Goal: Task Accomplishment & Management: Use online tool/utility

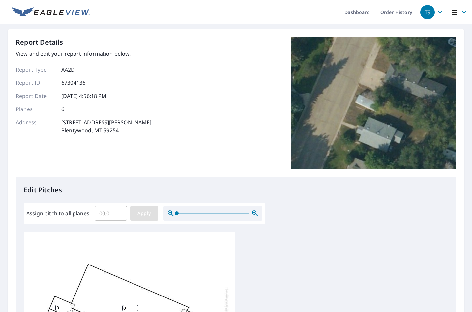
scroll to position [66, 0]
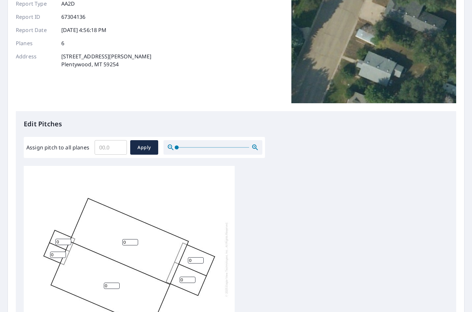
drag, startPoint x: 62, startPoint y: 243, endPoint x: 57, endPoint y: 243, distance: 4.3
click at [61, 243] on input "0" at bounding box center [63, 242] width 16 height 6
drag, startPoint x: 67, startPoint y: 243, endPoint x: 53, endPoint y: 243, distance: 13.5
click at [55, 243] on input "0" at bounding box center [63, 242] width 16 height 6
click at [115, 146] on input "Assign pitch to all planes" at bounding box center [111, 147] width 32 height 18
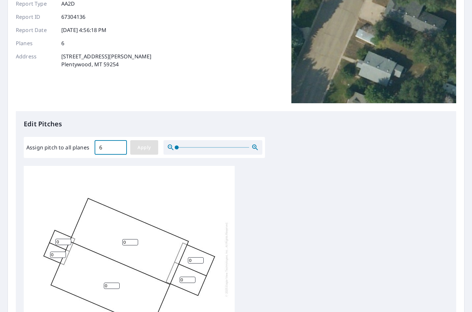
type input "6"
click at [147, 146] on span "Apply" at bounding box center [143, 147] width 17 height 8
type input "6"
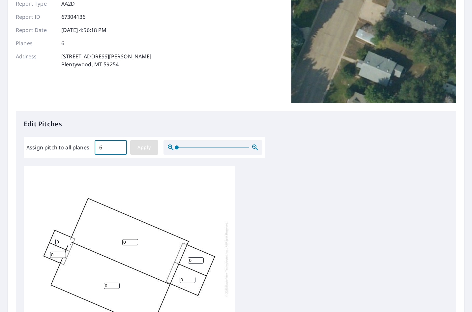
type input "6"
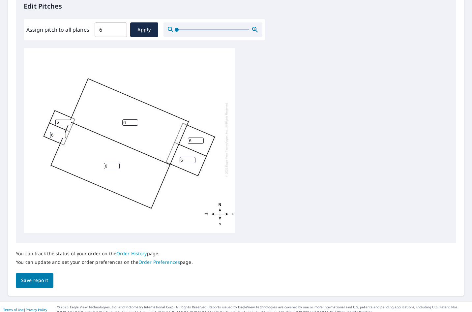
scroll to position [190, 0]
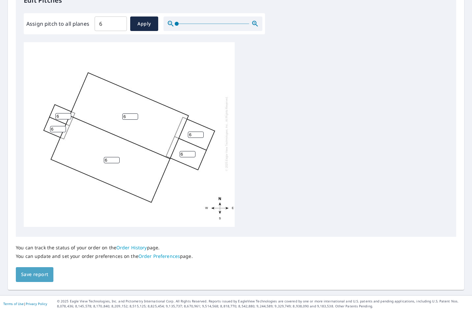
click at [40, 275] on span "Save report" at bounding box center [34, 274] width 27 height 8
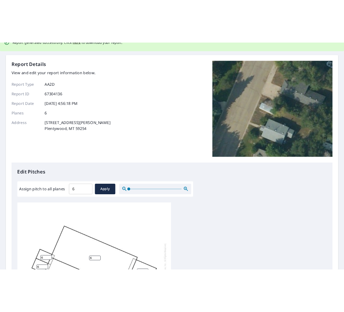
scroll to position [0, 0]
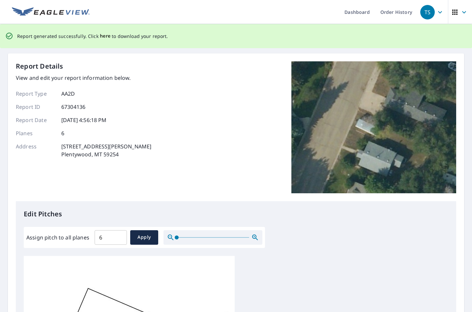
click at [101, 34] on span "here" at bounding box center [105, 36] width 11 height 8
